Goal: Task Accomplishment & Management: Use online tool/utility

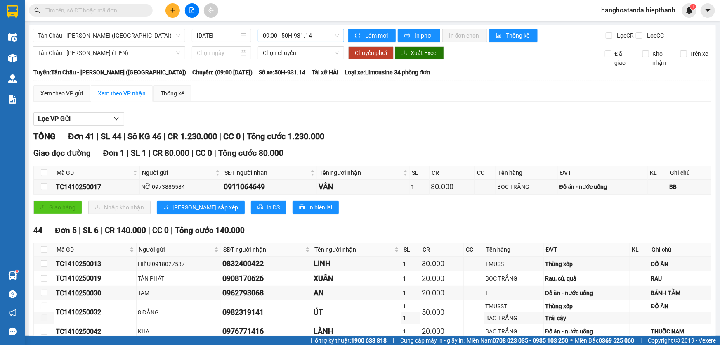
click at [301, 38] on span "09:00 - 50H-931.14" at bounding box center [301, 35] width 76 height 12
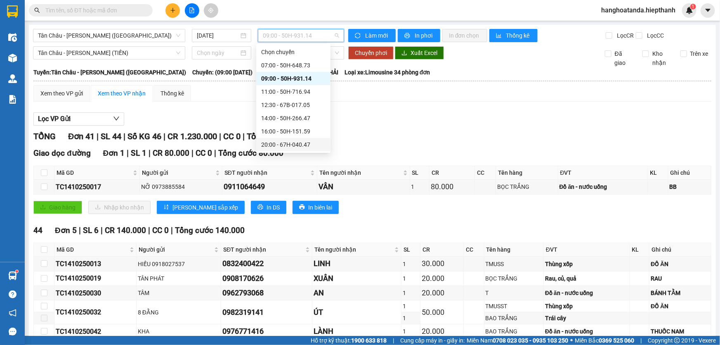
click at [290, 143] on div "20:00 - 67H-040.47" at bounding box center [293, 144] width 64 height 9
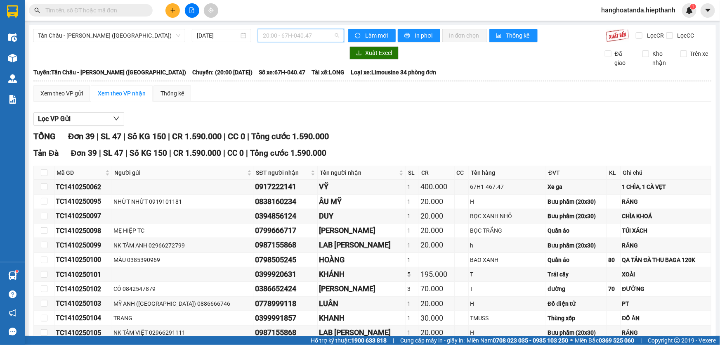
click at [291, 34] on span "20:00 - 67H-040.47" at bounding box center [301, 35] width 76 height 12
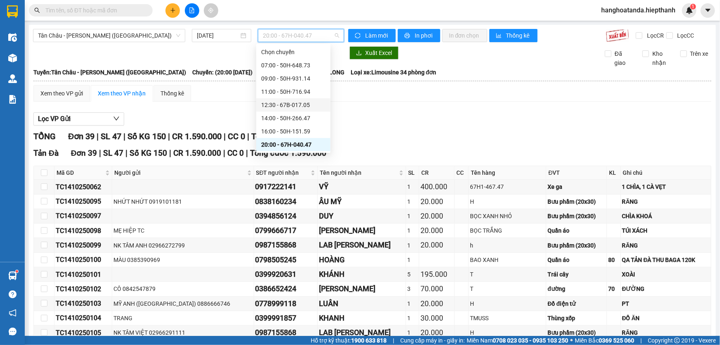
scroll to position [52, 0]
click at [301, 110] on div "22:00 - 67B-019.38" at bounding box center [293, 105] width 74 height 13
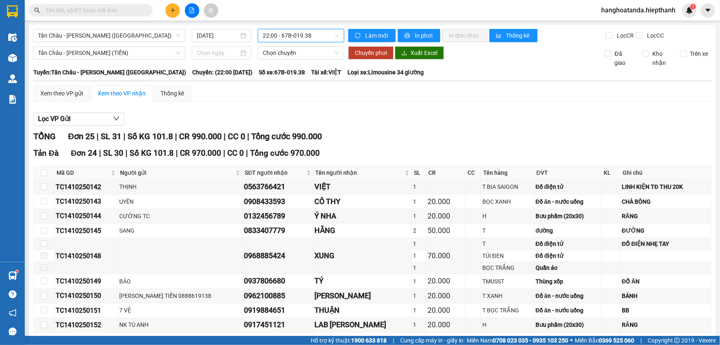
click at [298, 33] on span "22:00 - 67B-019.38" at bounding box center [301, 35] width 76 height 12
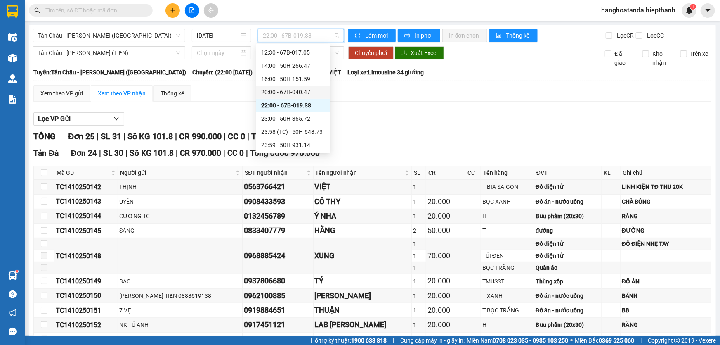
click at [289, 94] on div "20:00 - 67H-040.47" at bounding box center [293, 91] width 64 height 9
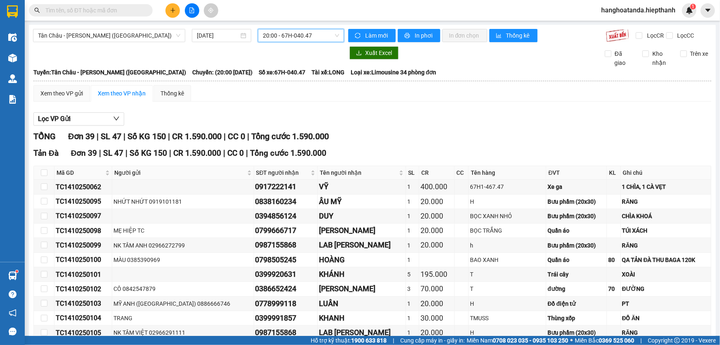
click at [291, 33] on span "20:00 - 67H-040.47" at bounding box center [301, 35] width 76 height 12
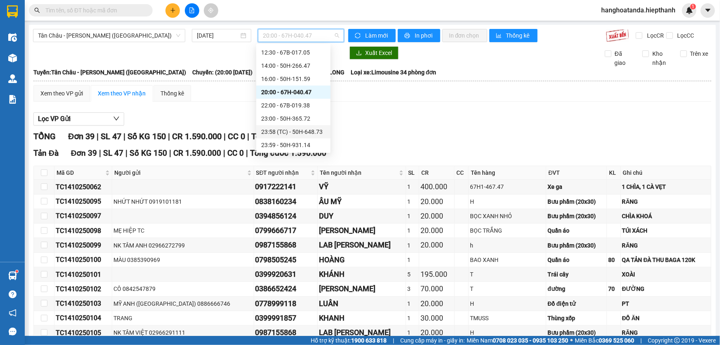
click at [293, 129] on div "23:58 (TC) - 50H-648.73" at bounding box center [293, 131] width 64 height 9
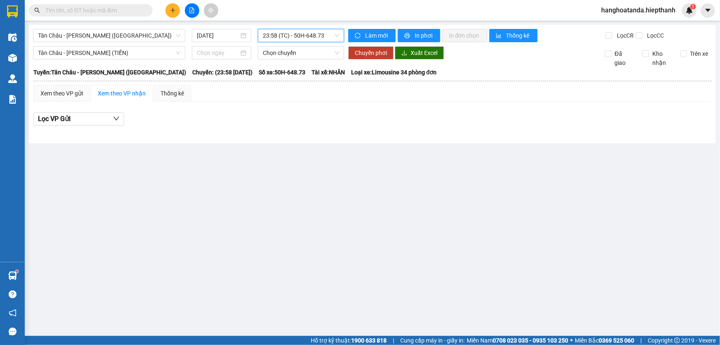
drag, startPoint x: 312, startPoint y: 32, endPoint x: 310, endPoint y: 86, distance: 54.1
click at [312, 33] on span "23:58 (TC) - 50H-648.73" at bounding box center [301, 35] width 76 height 12
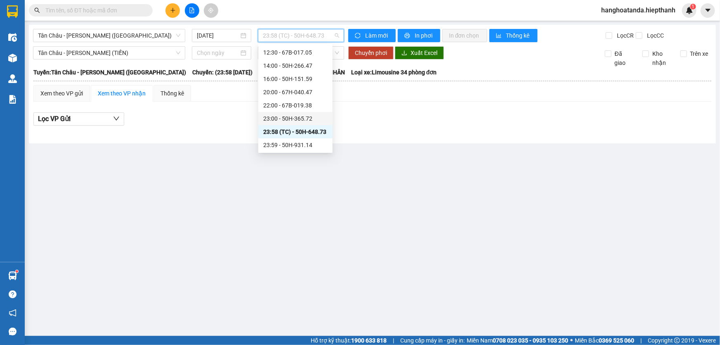
click at [300, 120] on div "23:00 - 50H-365.72" at bounding box center [295, 118] width 64 height 9
